Goal: Transaction & Acquisition: Subscribe to service/newsletter

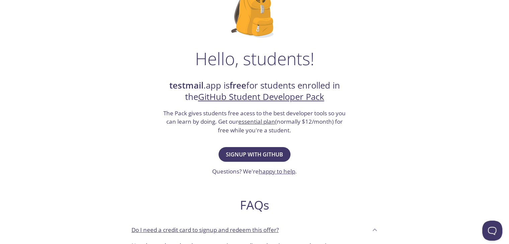
scroll to position [66, 0]
click at [254, 155] on span "Signup with GitHub" at bounding box center [254, 154] width 57 height 9
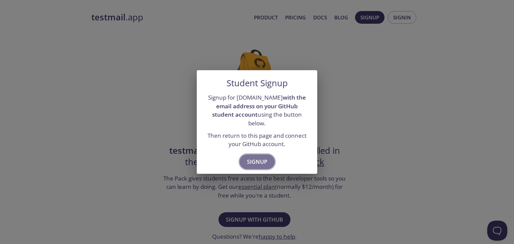
click at [256, 157] on span "Signup" at bounding box center [257, 161] width 20 height 9
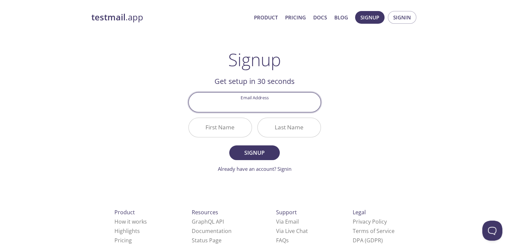
click at [266, 102] on input "Email Address" at bounding box center [255, 102] width 132 height 19
type input "[EMAIL_ADDRESS][DOMAIN_NAME]"
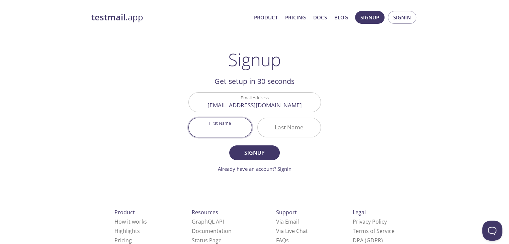
click at [205, 132] on input "First Name" at bounding box center [220, 127] width 63 height 19
type input "[PERSON_NAME]"
click at [274, 130] on input "D" at bounding box center [289, 127] width 63 height 19
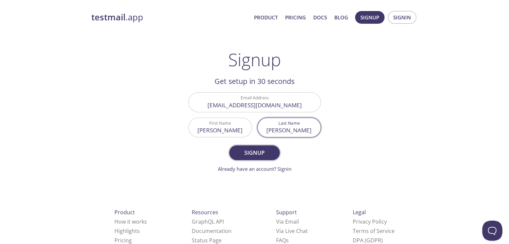
type input "[PERSON_NAME]"
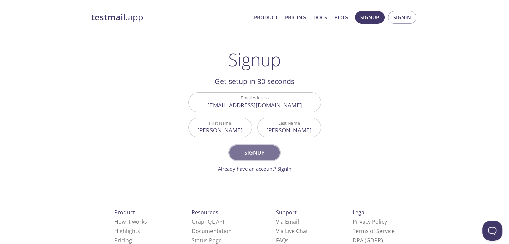
click at [243, 158] on button "Signup" at bounding box center [254, 153] width 50 height 15
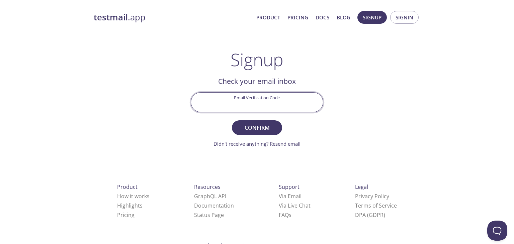
click at [224, 108] on input "Email Verification Code" at bounding box center [257, 102] width 132 height 19
paste input "HFZ5GB6"
type input "HFZ5GB6"
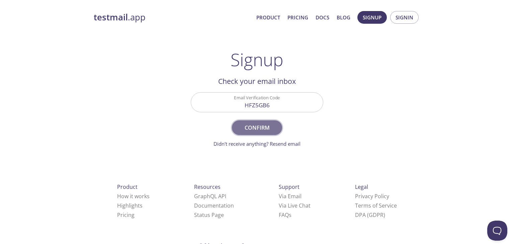
click at [242, 126] on span "Confirm" at bounding box center [256, 127] width 35 height 9
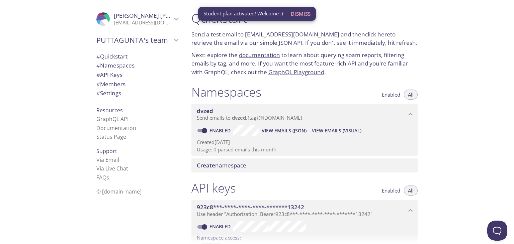
click at [50, 83] on div ".cls-1 { fill: #6d5ca8; } .cls-2 { fill: #3fc191; } .cls-3 { fill: #3b4752; } .…" at bounding box center [93, 122] width 186 height 244
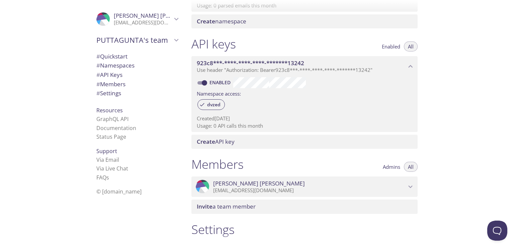
scroll to position [144, 0]
click at [228, 124] on p "Usage: 0 API calls this month" at bounding box center [304, 126] width 215 height 7
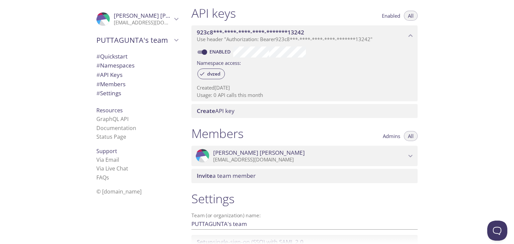
scroll to position [232, 0]
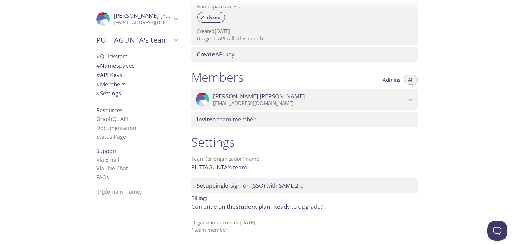
click at [252, 206] on span "student" at bounding box center [247, 207] width 22 height 8
click at [232, 204] on p "Currently on the student plan. Ready to upgrade ?" at bounding box center [304, 206] width 226 height 9
click at [111, 90] on span "# Settings" at bounding box center [108, 93] width 25 height 8
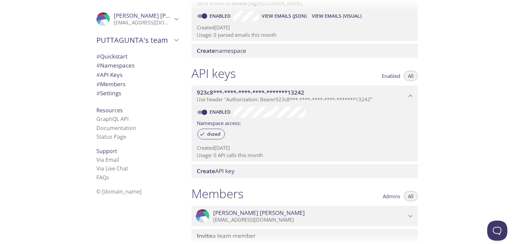
scroll to position [114, 0]
click at [456, 219] on div "Quickstart Send a test email to dvzed.test@inbox.testmail.app and then click he…" at bounding box center [350, 122] width 328 height 244
